Goal: Task Accomplishment & Management: Manage account settings

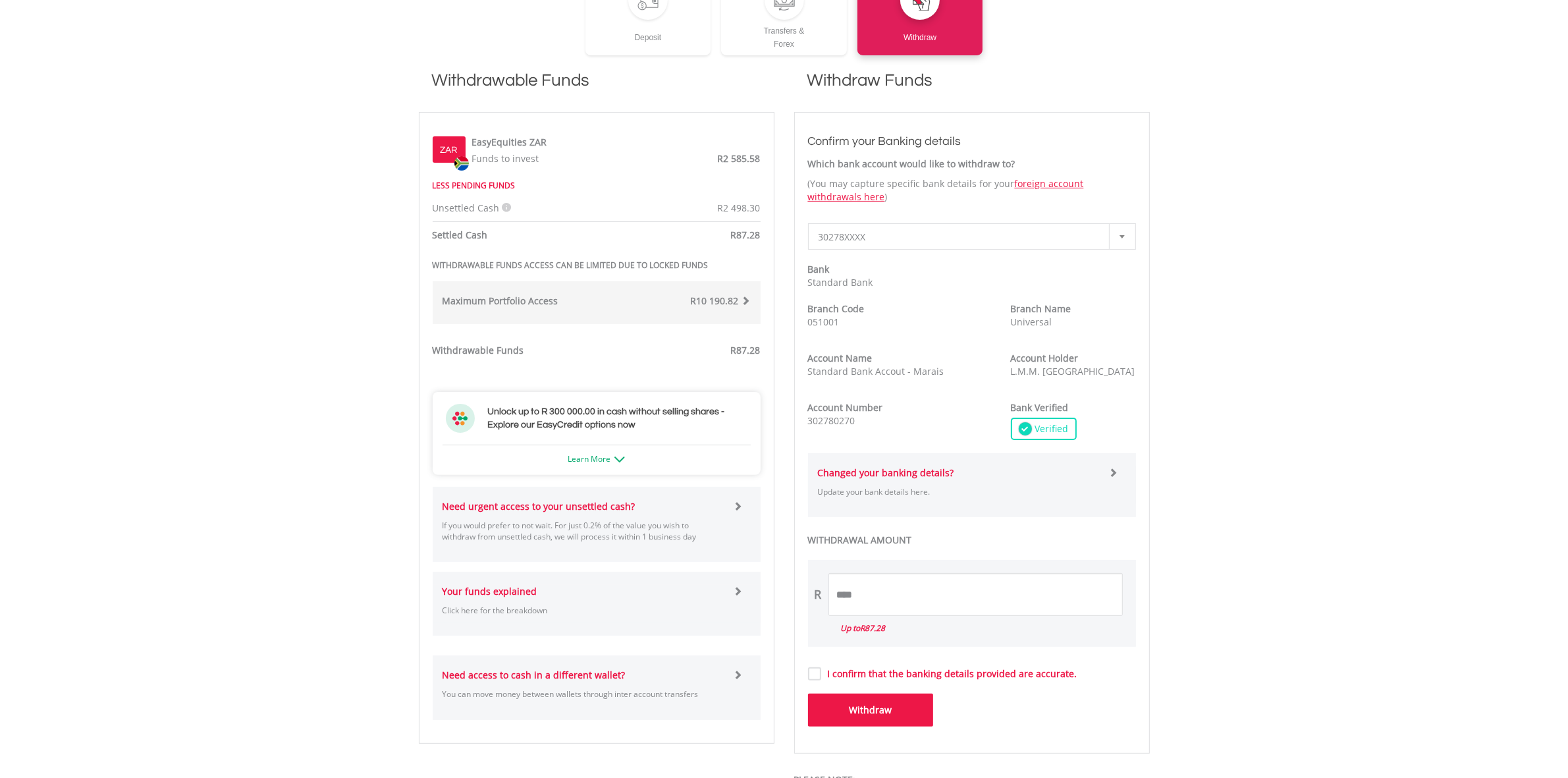
scroll to position [329, 0]
click at [739, 504] on span at bounding box center [738, 504] width 9 height 9
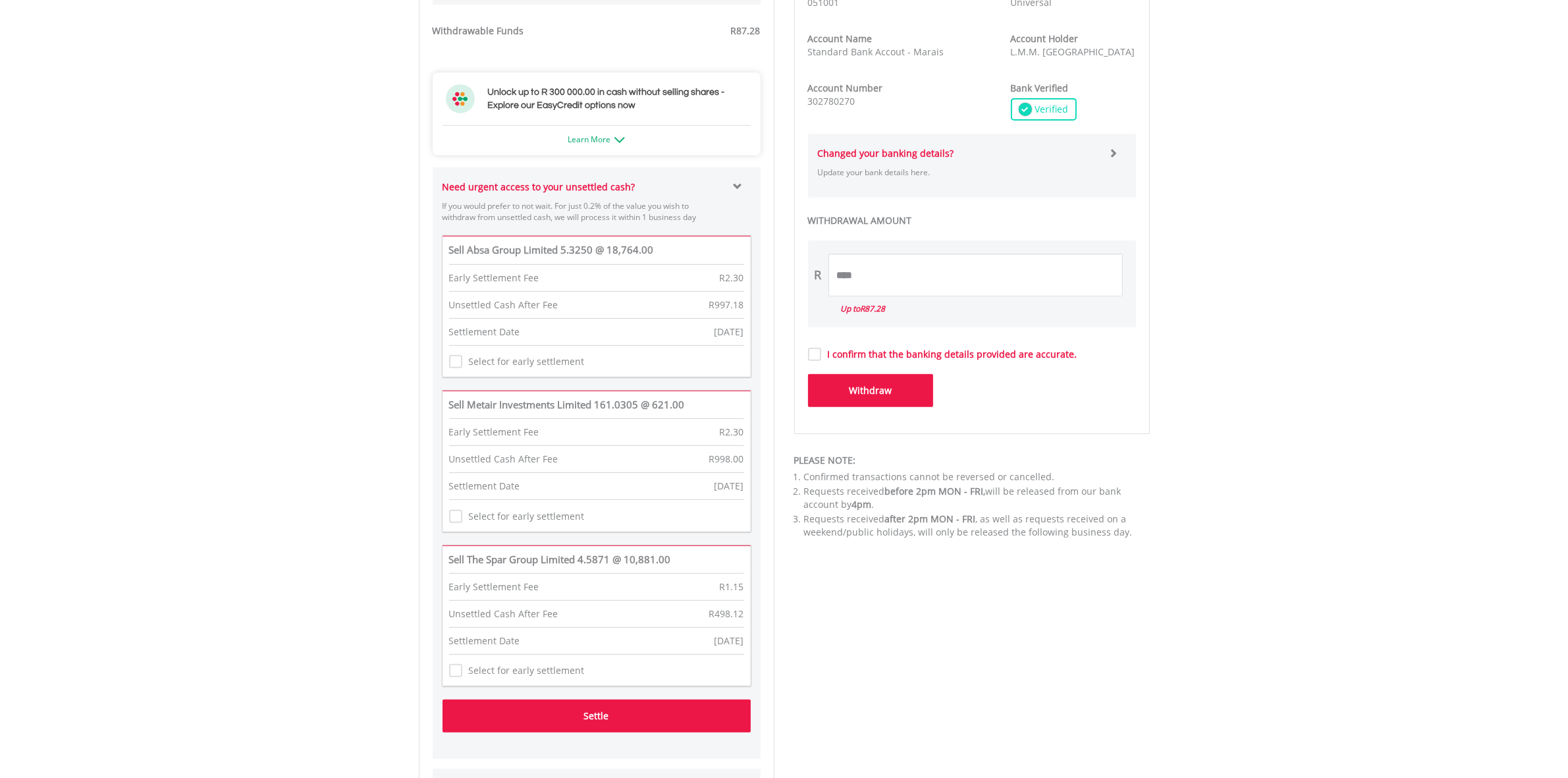
scroll to position [658, 0]
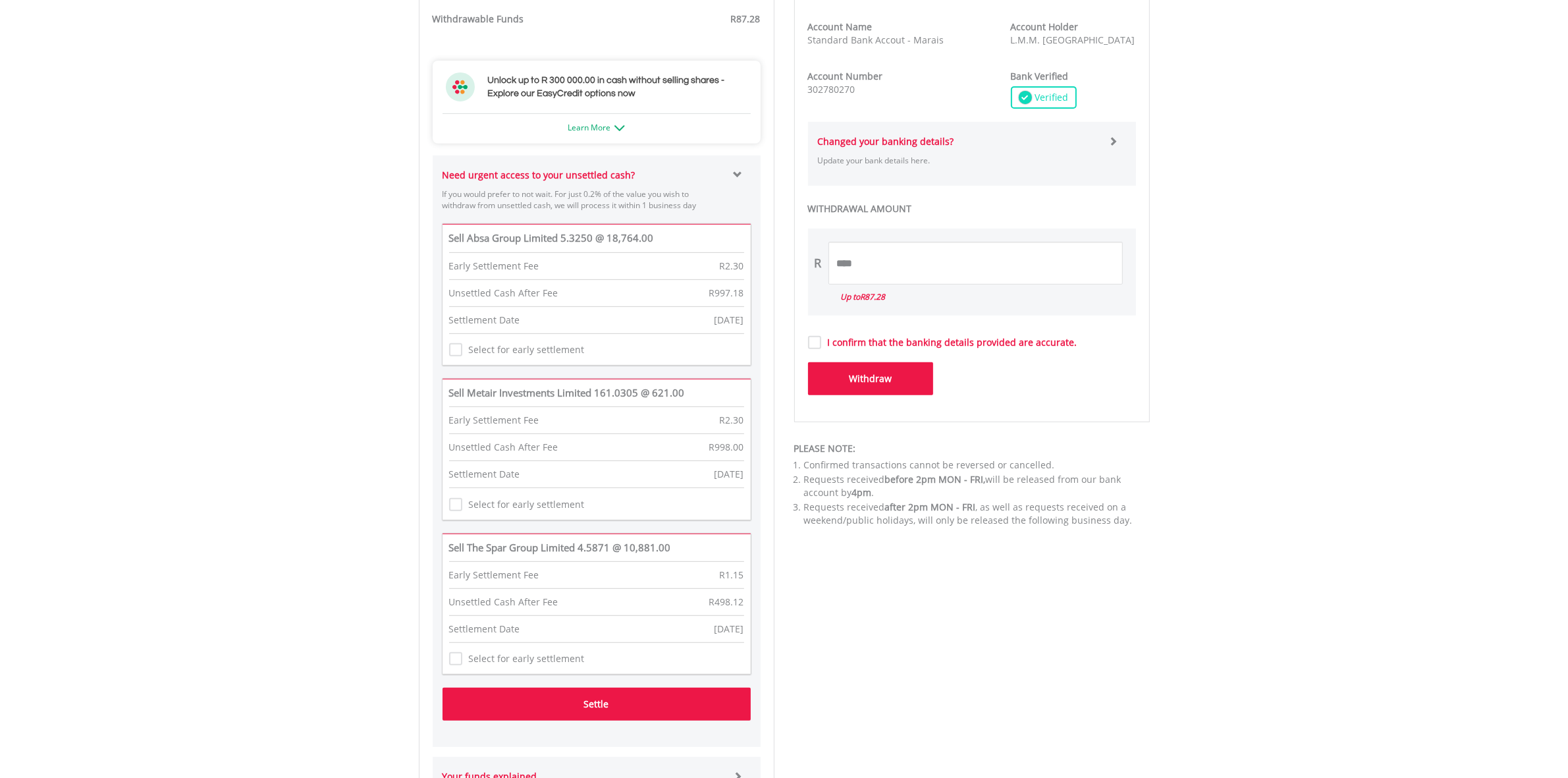
drag, startPoint x: 455, startPoint y: 654, endPoint x: 465, endPoint y: 666, distance: 15.6
click at [455, 657] on div "Select for early settlement" at bounding box center [517, 658] width 136 height 21
click at [468, 666] on label "Select for early settlement" at bounding box center [523, 658] width 122 height 13
click at [462, 666] on label "Select for early settlement" at bounding box center [523, 658] width 122 height 13
click at [558, 713] on button "Settle" at bounding box center [597, 704] width 309 height 33
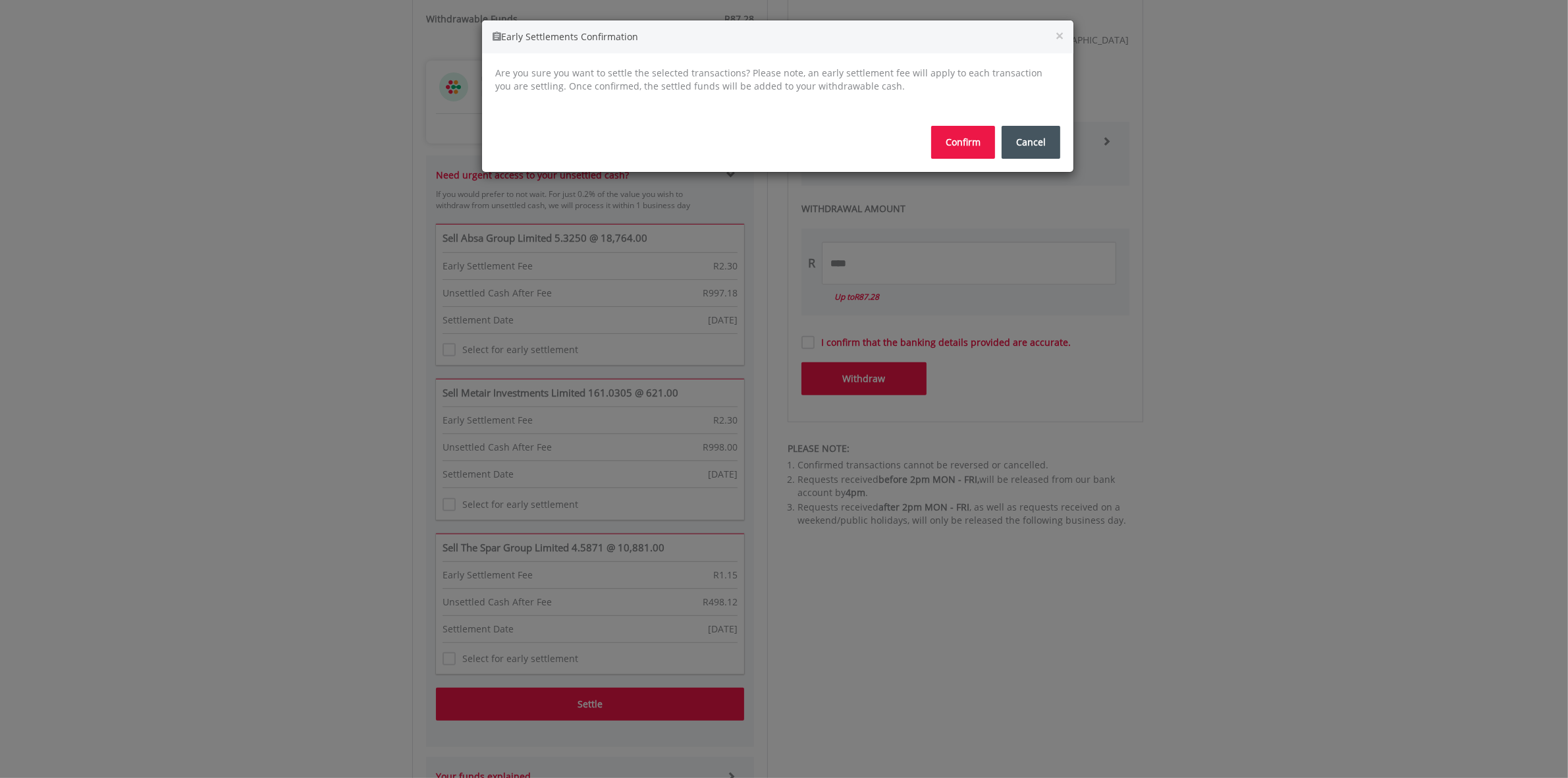
click at [971, 146] on button "Confirm" at bounding box center [963, 142] width 64 height 33
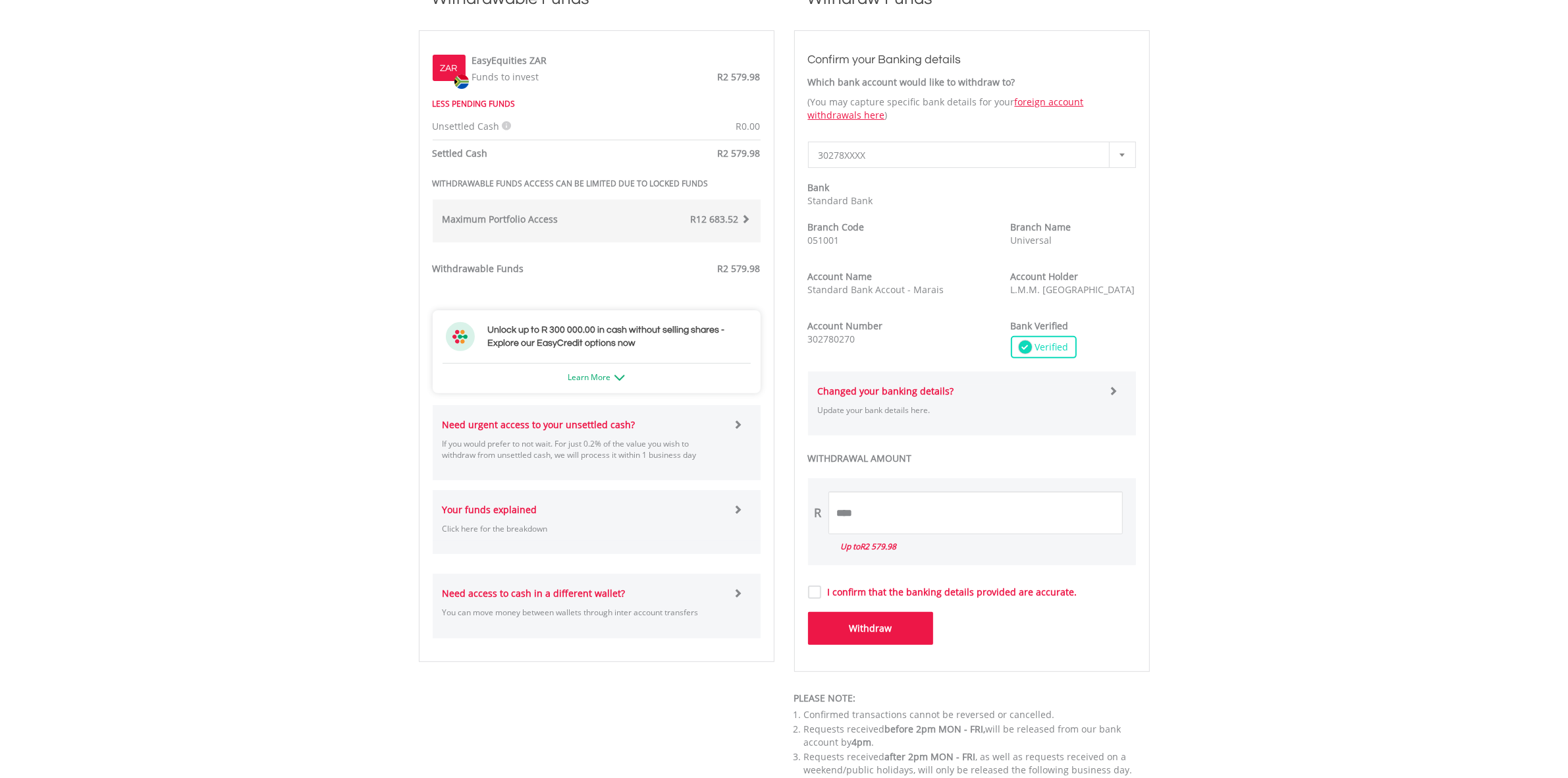
scroll to position [658, 0]
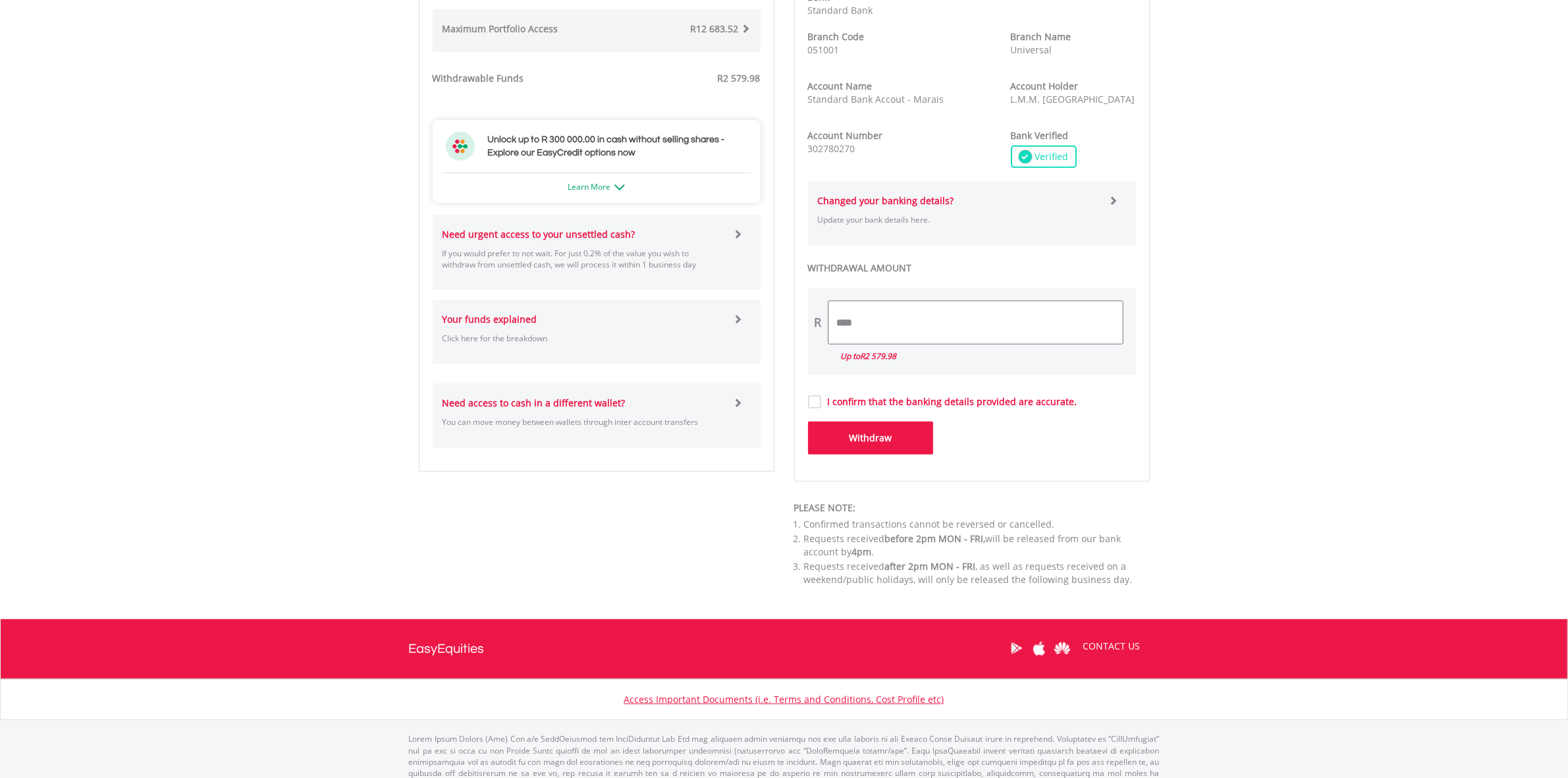
click at [898, 329] on input "****" at bounding box center [976, 322] width 294 height 43
type input "*"
type input "****"
click at [860, 437] on button "Withdraw" at bounding box center [871, 438] width 125 height 33
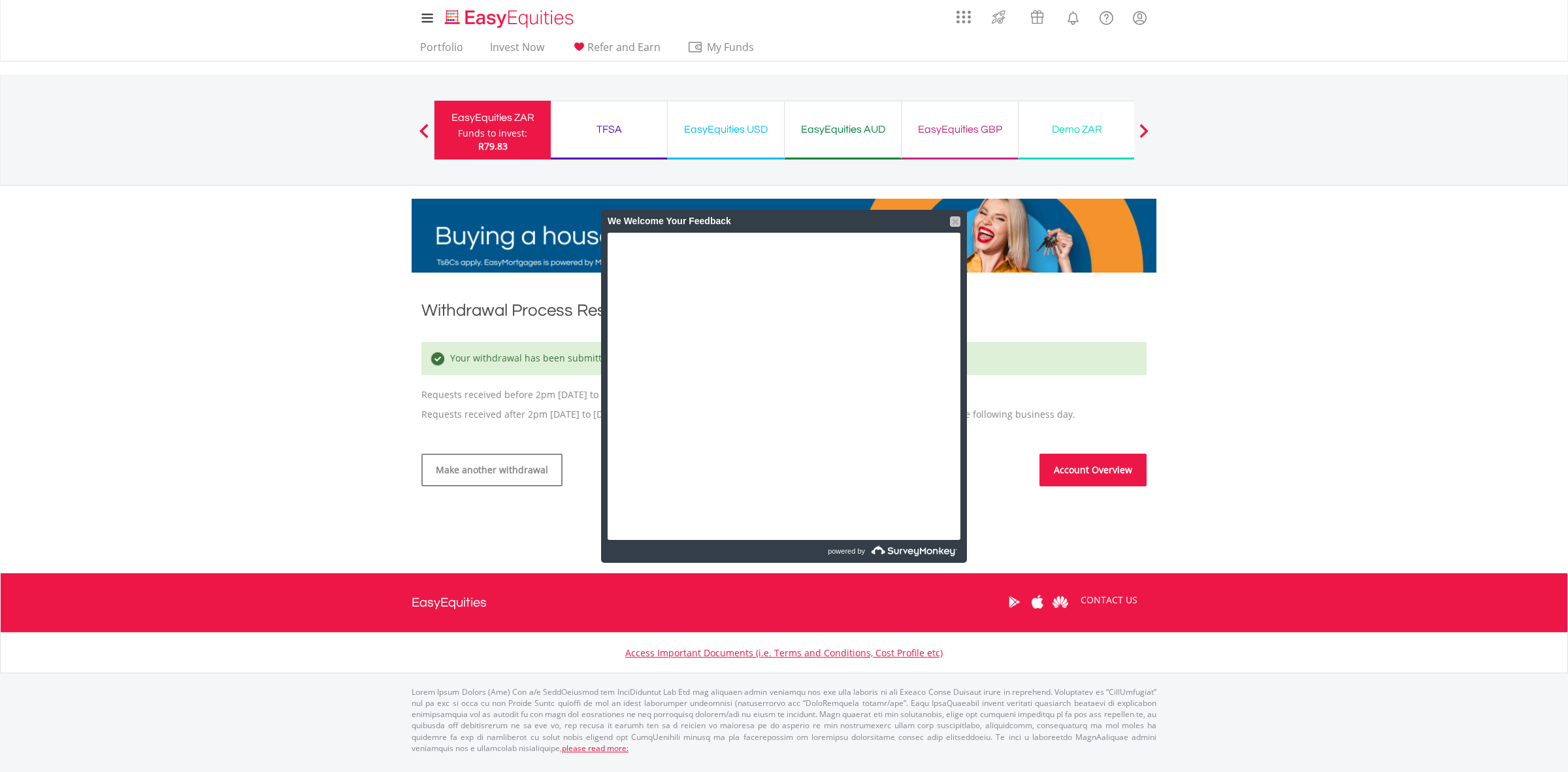
click at [957, 220] on div at bounding box center [956, 221] width 11 height 11
